Goal: Check status: Check status

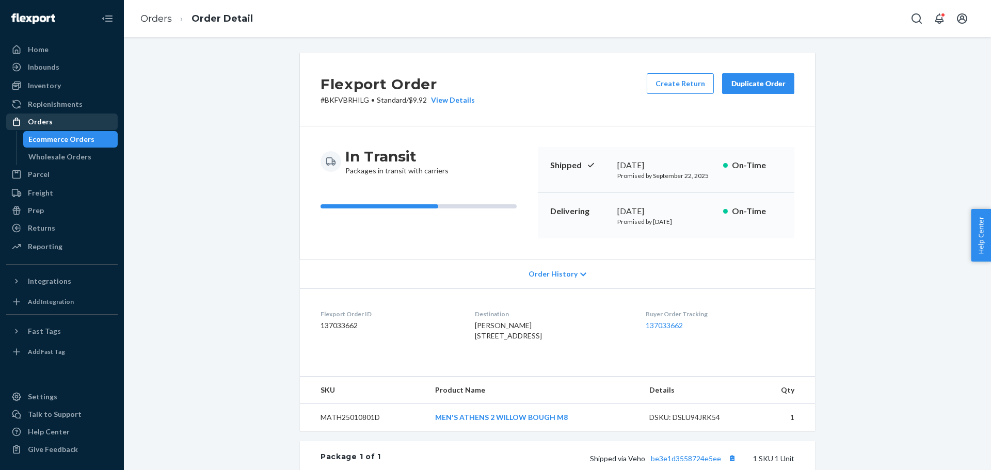
scroll to position [155, 0]
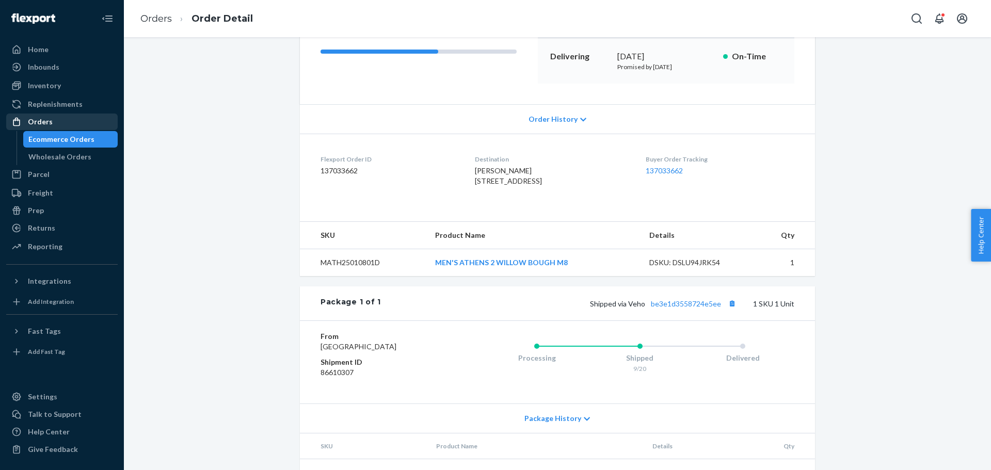
click at [70, 116] on div "Orders" at bounding box center [61, 122] width 109 height 14
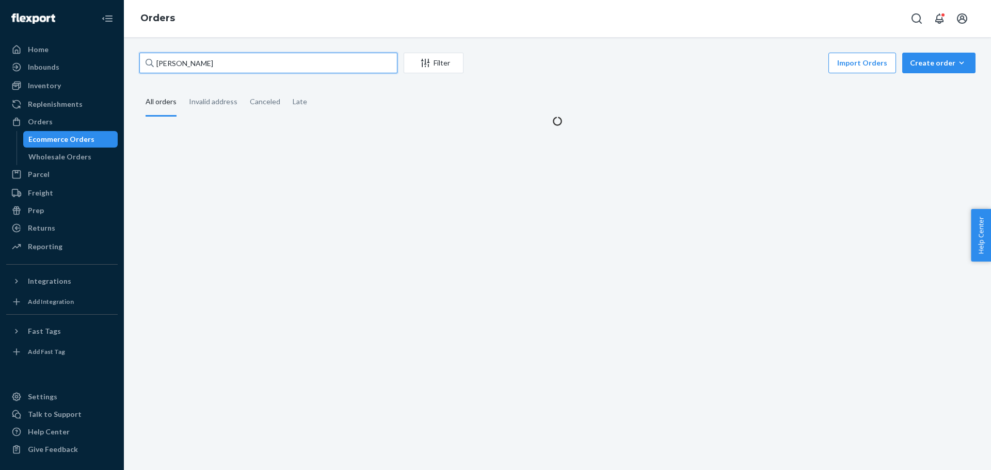
click at [176, 66] on input "[PERSON_NAME]" at bounding box center [268, 63] width 258 height 21
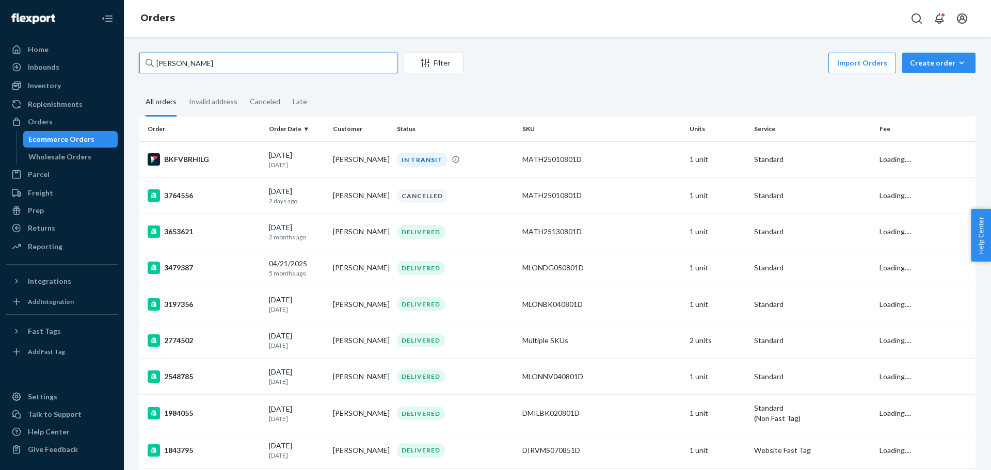
click at [176, 66] on input "[PERSON_NAME]" at bounding box center [268, 63] width 258 height 21
paste input "3760857"
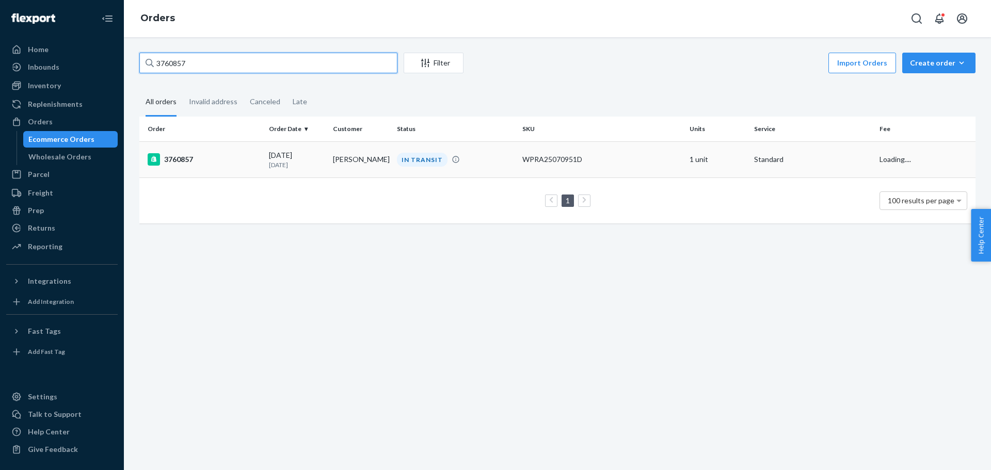
type input "3760857"
click at [173, 155] on div "3760857" at bounding box center [204, 159] width 113 height 12
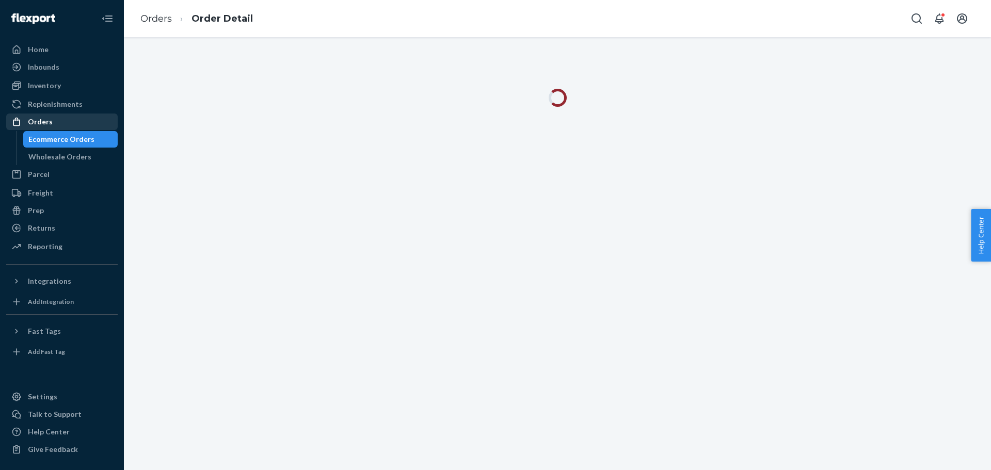
click at [63, 121] on div "Orders" at bounding box center [61, 122] width 109 height 14
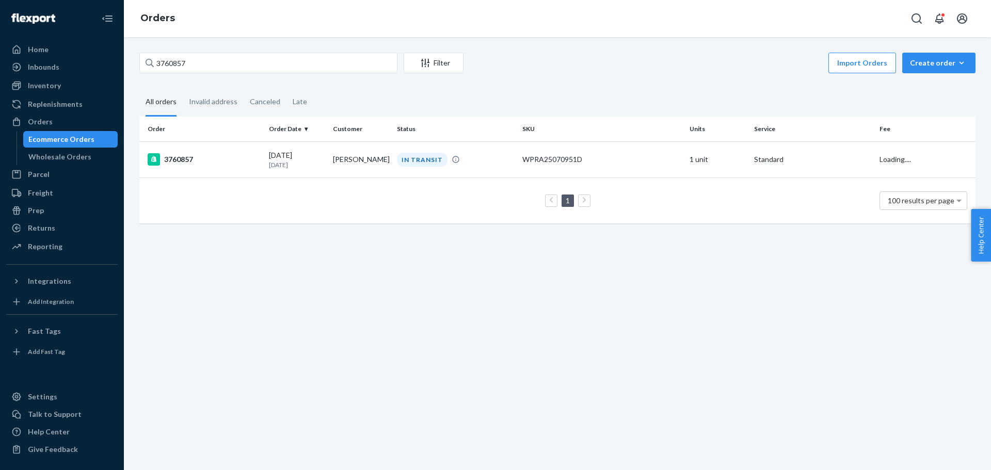
drag, startPoint x: 182, startPoint y: 160, endPoint x: 36, endPoint y: 166, distance: 146.6
click at [182, 160] on div "3760857" at bounding box center [204, 159] width 113 height 12
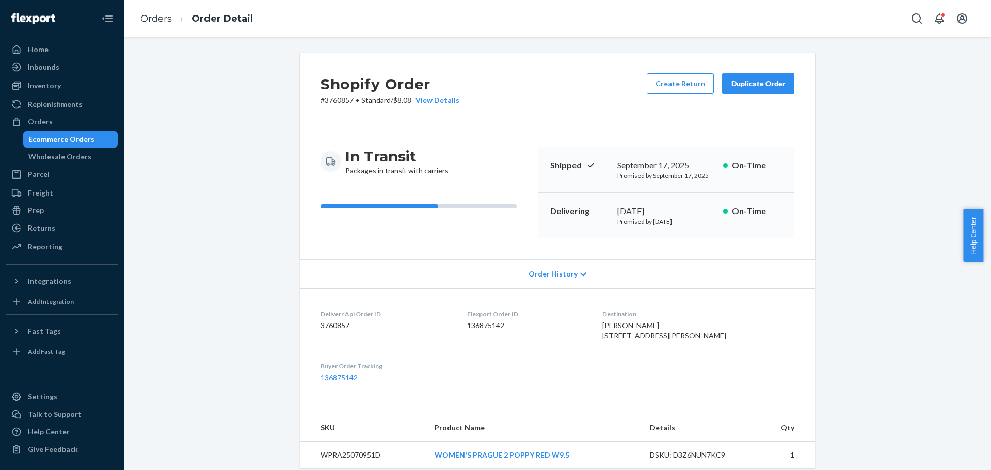
scroll to position [155, 0]
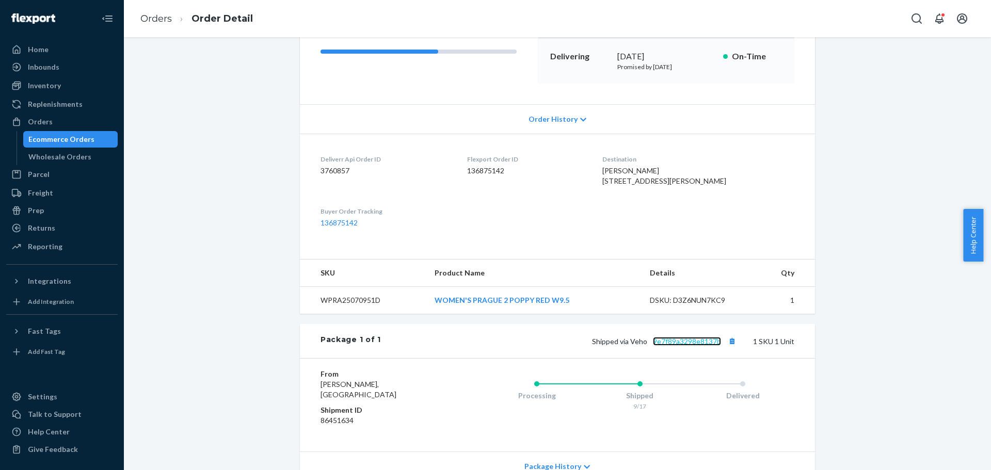
click at [704, 346] on link "9e7f89a3298e8137b" at bounding box center [687, 341] width 68 height 9
